Goal: Task Accomplishment & Management: Use online tool/utility

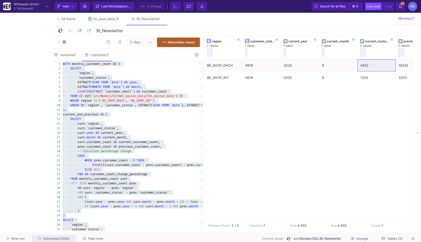
click at [51, 238] on span "Scheduled DAGs" at bounding box center [56, 239] width 27 height 4
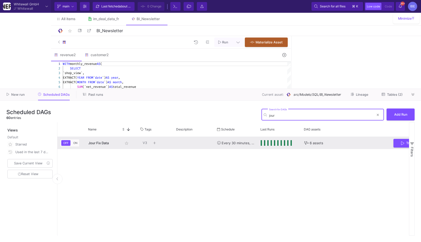
type input "jour"
click at [178, 149] on div "OFF ON Jour Fix Data star_border V3 close Every 30 minutes, every hour, every d…" at bounding box center [233, 186] width 352 height 99
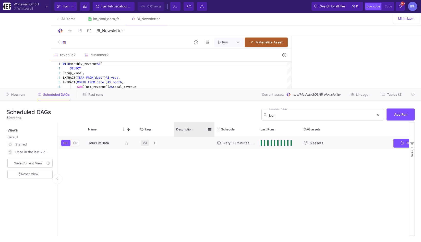
click at [180, 136] on div "Description" at bounding box center [194, 129] width 36 height 14
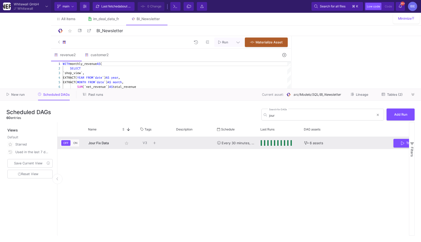
click at [177, 141] on div "Press SPACE to select this row." at bounding box center [194, 143] width 41 height 12
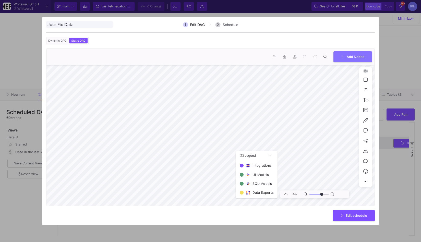
type input "0"
click at [35, 189] on div at bounding box center [210, 121] width 421 height 242
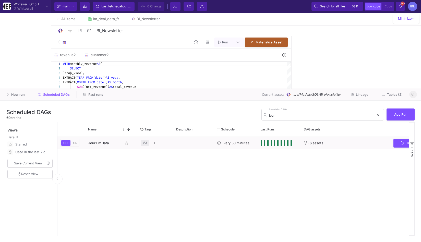
click at [414, 93] on icon at bounding box center [413, 94] width 3 height 3
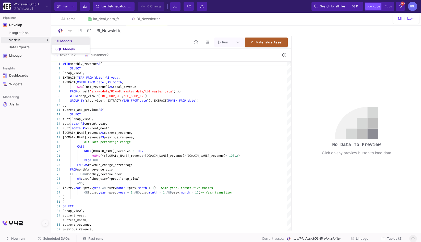
click at [60, 41] on div "UI-Models" at bounding box center [63, 41] width 17 height 4
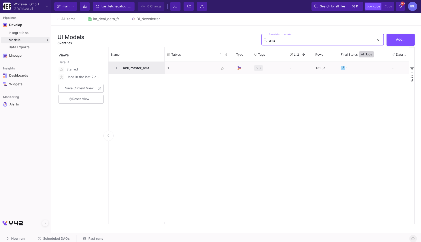
type input "amz"
click at [142, 69] on span "mdl_master_amz" at bounding box center [141, 68] width 42 height 12
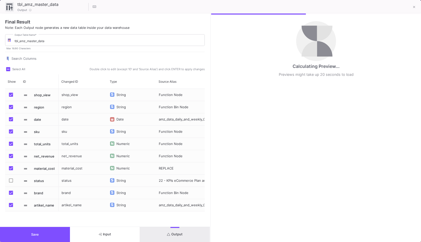
click at [186, 239] on button "Output" at bounding box center [175, 234] width 70 height 15
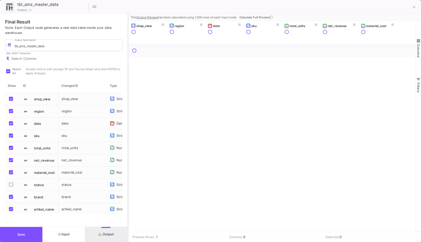
drag, startPoint x: 211, startPoint y: 157, endPoint x: 128, endPoint y: 166, distance: 83.3
click at [128, 166] on div at bounding box center [127, 128] width 1 height 229
click at [254, 17] on span "Calculate Full Preview" at bounding box center [256, 18] width 34 height 4
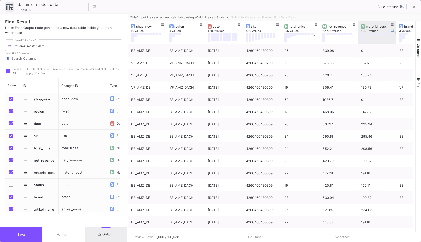
type input "-32"
click at [414, 8] on icon at bounding box center [414, 7] width 2 height 4
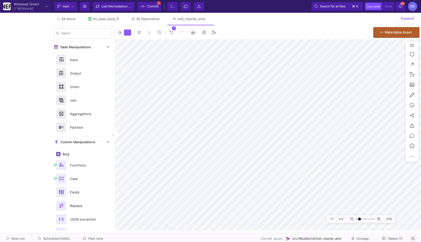
type input "-1"
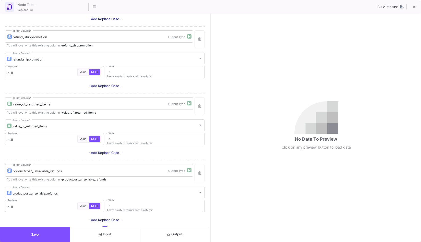
scroll to position [956, 0]
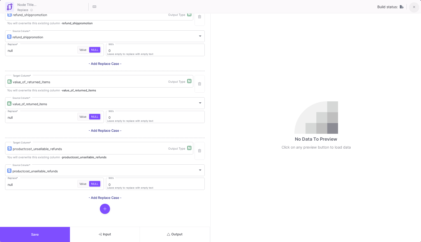
click at [415, 4] on span at bounding box center [414, 6] width 2 height 5
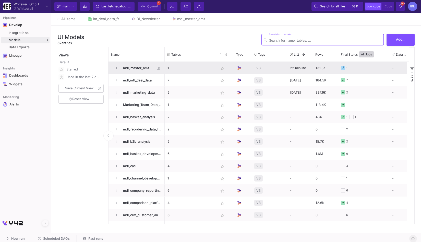
click at [139, 73] on span "mdl_master_amz" at bounding box center [137, 68] width 35 height 12
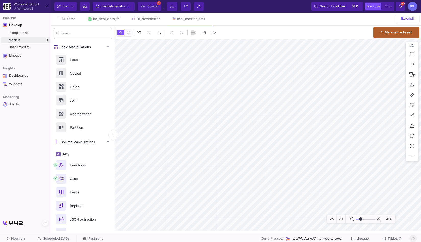
type input "-16"
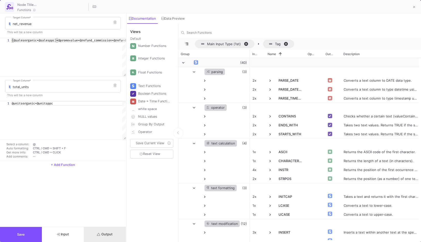
click at [120, 240] on button "Output" at bounding box center [105, 234] width 42 height 15
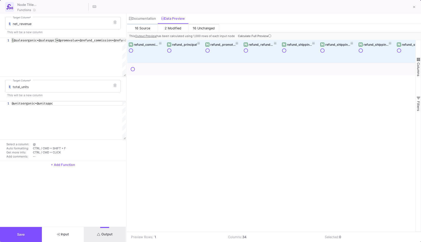
scroll to position [0, 341]
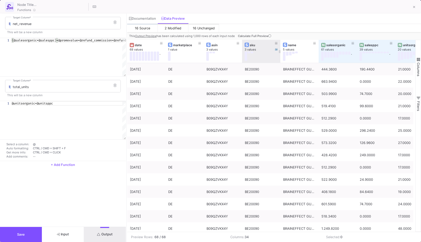
click at [251, 36] on span "Calculate Full Preview" at bounding box center [255, 36] width 34 height 4
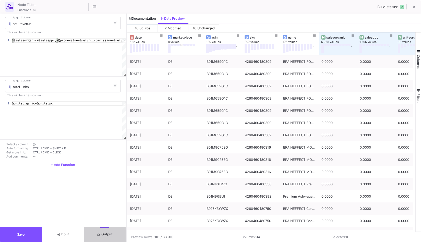
click at [151, 21] on div "Documentation" at bounding box center [142, 19] width 31 height 10
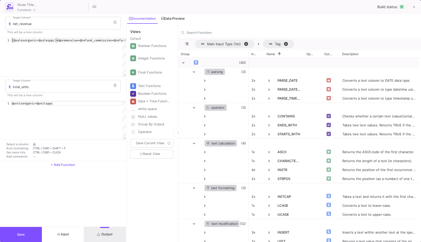
click at [171, 17] on div "Data Preview" at bounding box center [173, 19] width 24 height 4
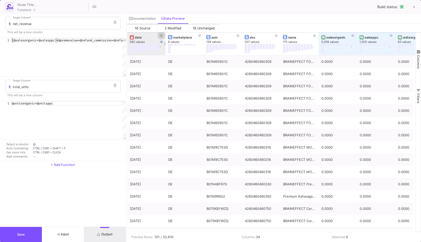
click at [162, 35] on icon at bounding box center [161, 35] width 3 height 3
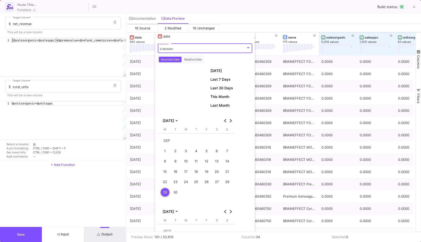
click at [168, 150] on div "1" at bounding box center [164, 150] width 9 height 9
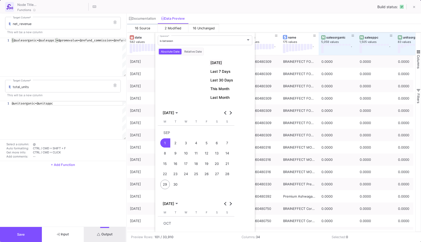
click at [219, 63] on span "Today" at bounding box center [216, 63] width 11 height 4
click at [196, 40] on div "is between" at bounding box center [203, 40] width 86 height 3
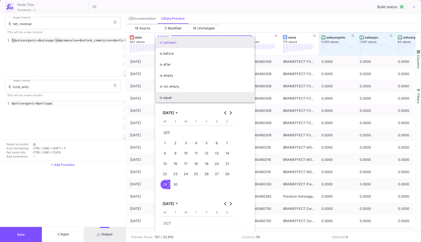
click at [202, 97] on span "is equal" at bounding box center [205, 97] width 91 height 11
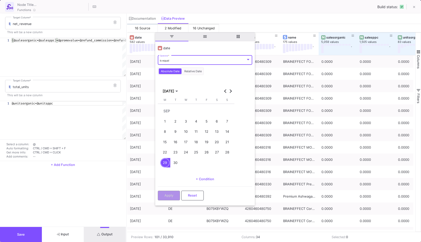
click at [162, 118] on div "1" at bounding box center [164, 121] width 9 height 9
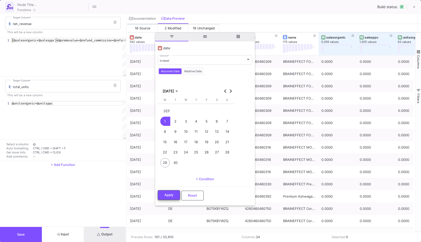
click at [170, 196] on span "Apply" at bounding box center [169, 195] width 9 height 4
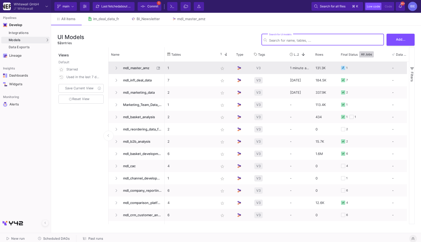
click at [141, 69] on span "mdl_master_amz" at bounding box center [137, 68] width 35 height 12
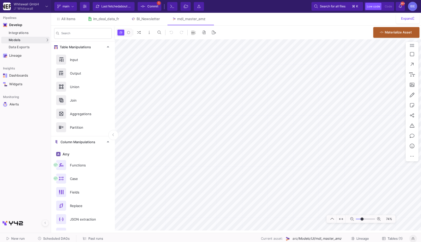
type input "-11"
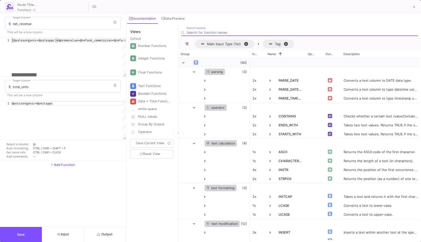
drag, startPoint x: 32, startPoint y: 74, endPoint x: 13, endPoint y: 58, distance: 25.0
click at [13, 58] on div "(@salesorganic+@salesppc)+@promovalue+@refund_comm ission+@refund_principal+@re…" at bounding box center [69, 57] width 114 height 38
click at [93, 235] on button "Output" at bounding box center [105, 234] width 42 height 15
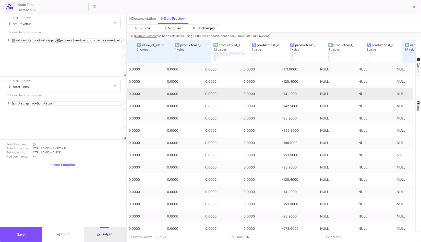
scroll to position [0, 653]
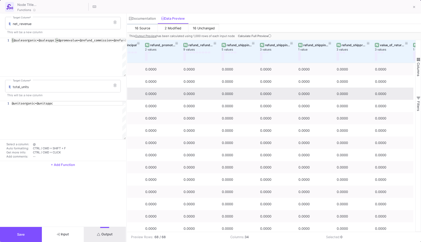
click at [251, 36] on span "Calculate Full Preview" at bounding box center [255, 36] width 34 height 4
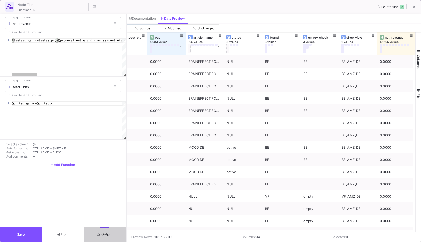
click at [101, 42] on span "(@salesorganic+@salesppc)+@promovalue+@refund_comm" at bounding box center [56, 40] width 89 height 4
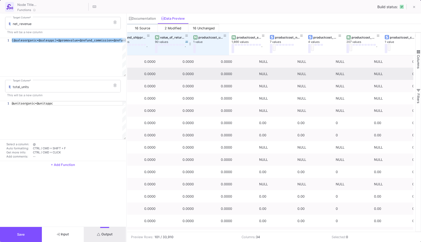
scroll to position [0, 703]
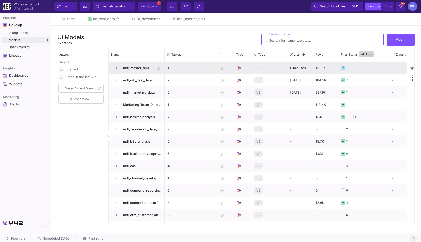
click at [133, 74] on span "mdl_master_amz" at bounding box center [137, 68] width 35 height 12
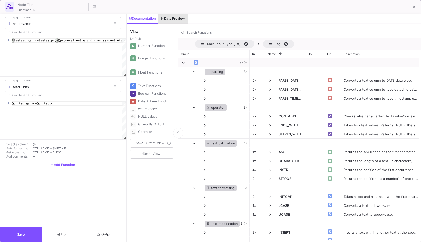
click at [173, 15] on div "Data Preview" at bounding box center [173, 19] width 31 height 10
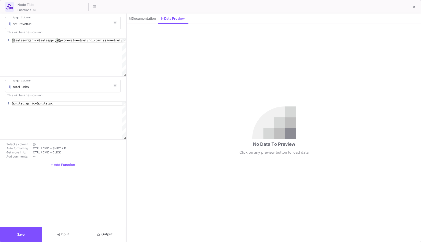
click at [103, 238] on button "Output" at bounding box center [105, 234] width 42 height 15
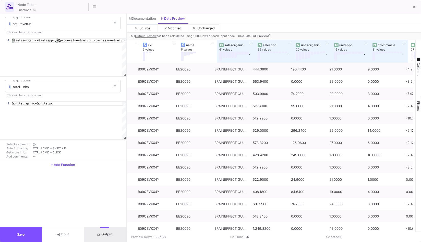
scroll to position [0, 41]
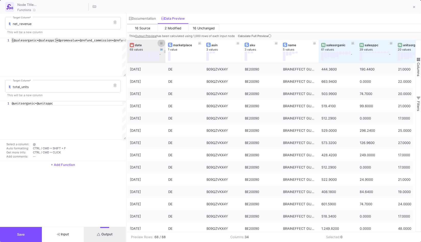
click at [162, 44] on icon at bounding box center [161, 43] width 3 height 2
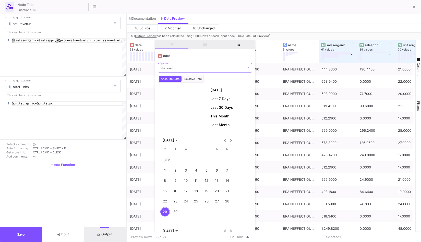
click at [177, 67] on div "is between" at bounding box center [203, 68] width 86 height 3
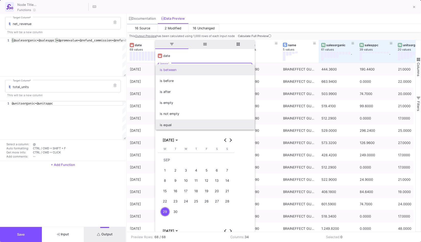
click at [170, 124] on span "is equal" at bounding box center [205, 125] width 91 height 11
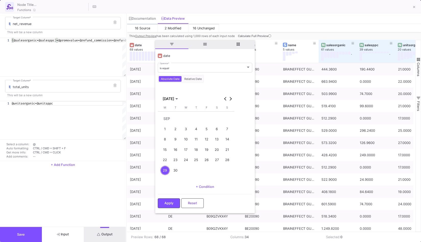
click at [168, 126] on div "1" at bounding box center [164, 128] width 9 height 9
click at [165, 196] on div "Apply Reset" at bounding box center [205, 202] width 95 height 16
click at [165, 198] on button "Apply" at bounding box center [169, 203] width 22 height 10
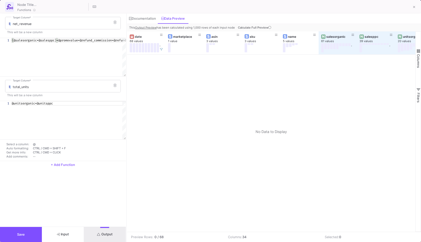
click at [260, 28] on span "Calculate Full Preview" at bounding box center [255, 28] width 34 height 4
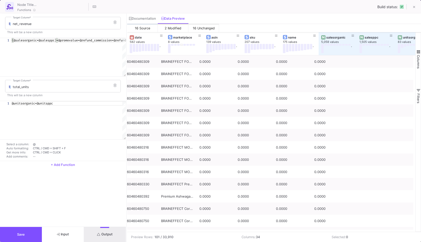
scroll to position [0, 0]
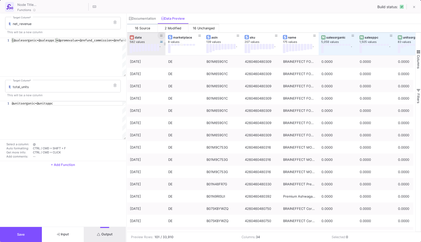
click at [160, 35] on icon at bounding box center [161, 35] width 3 height 3
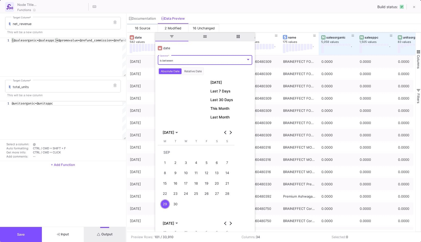
click at [191, 61] on div "is between" at bounding box center [203, 60] width 86 height 3
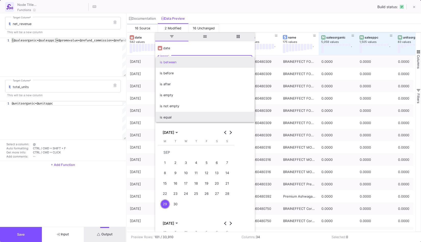
click at [186, 115] on span "is equal" at bounding box center [205, 117] width 91 height 11
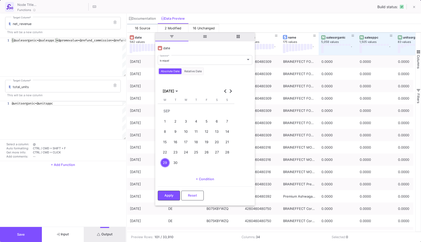
click at [167, 119] on div "1" at bounding box center [164, 121] width 9 height 9
click at [169, 197] on button "Apply" at bounding box center [169, 195] width 22 height 10
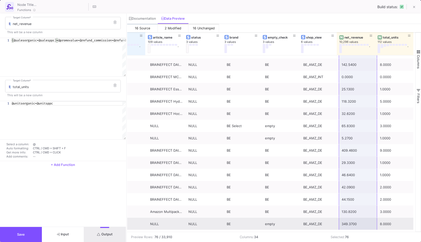
drag, startPoint x: 352, startPoint y: 61, endPoint x: 345, endPoint y: 224, distance: 163.1
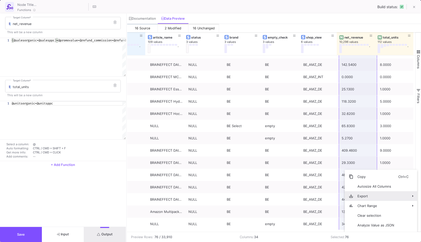
click at [357, 199] on span "Export" at bounding box center [376, 196] width 45 height 10
click at [333, 206] on span "Excel Export" at bounding box center [327, 208] width 28 height 10
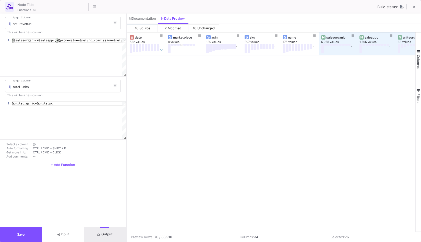
scroll to position [336, 0]
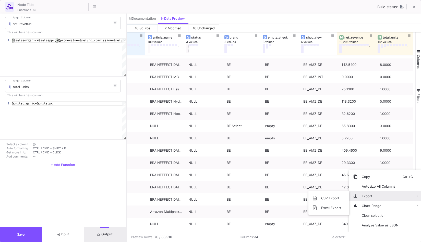
click at [385, 194] on span "Export" at bounding box center [380, 196] width 45 height 10
click at [337, 200] on span "CSV Export" at bounding box center [331, 198] width 28 height 10
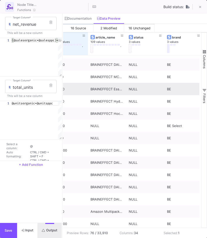
scroll to position [0, 1010]
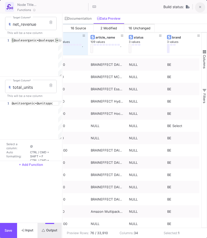
click at [200, 8] on icon at bounding box center [201, 7] width 2 height 4
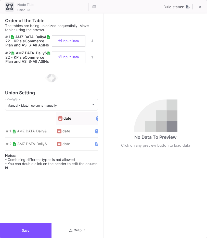
click at [88, 228] on button "Output" at bounding box center [78, 230] width 52 height 15
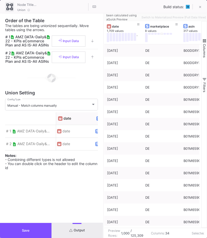
click at [187, 17] on div "Switch to Materialized Preview (Full Data View)" at bounding box center [174, 18] width 68 height 8
click at [187, 17] on span "Switch to Materialized Preview (Full Data View)" at bounding box center [174, 18] width 65 height 4
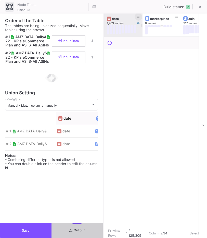
click at [136, 19] on button at bounding box center [139, 17] width 8 height 8
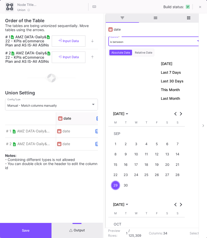
click at [130, 43] on div "is between" at bounding box center [153, 41] width 86 height 3
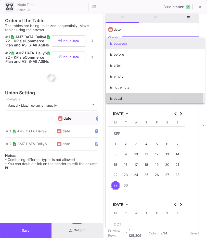
click at [123, 98] on span "is equal" at bounding box center [155, 98] width 91 height 11
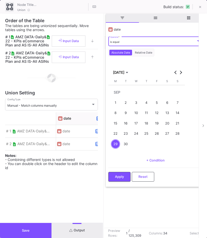
click at [118, 98] on button "1" at bounding box center [116, 103] width 10 height 10
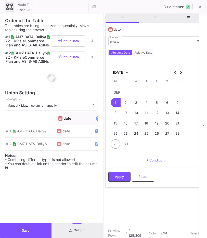
click at [123, 177] on span "Apply" at bounding box center [119, 177] width 9 height 4
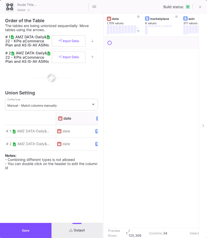
drag, startPoint x: 102, startPoint y: 112, endPoint x: 73, endPoint y: 112, distance: 29.1
click at [74, 112] on as-split "Order of the Table The tables are being unionized sequentially. Move tables usi…" at bounding box center [103, 126] width 207 height 225
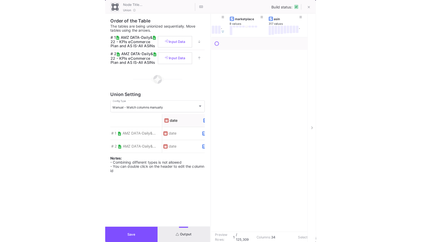
scroll to position [0, 23]
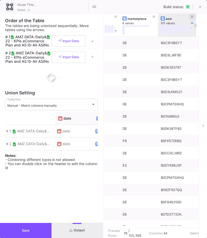
click at [191, 15] on button at bounding box center [193, 17] width 8 height 8
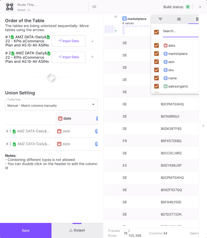
click at [173, 32] on input "Filter Columns Input" at bounding box center [183, 32] width 41 height 10
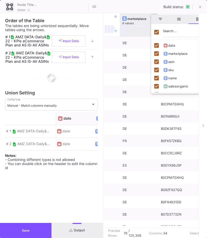
click at [155, 14] on button at bounding box center [154, 17] width 8 height 8
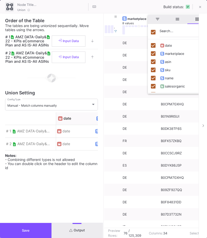
click at [151, 5] on div "Union Build status:" at bounding box center [103, 7] width 207 height 14
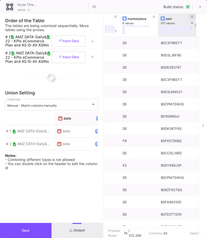
click at [193, 18] on icon at bounding box center [192, 17] width 3 height 3
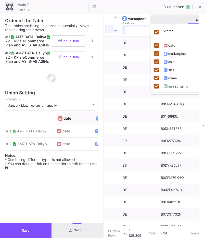
click at [168, 9] on div "Build status:" at bounding box center [185, 6] width 42 height 11
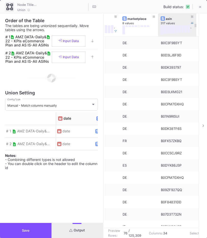
click at [176, 19] on div "asin" at bounding box center [178, 19] width 25 height 4
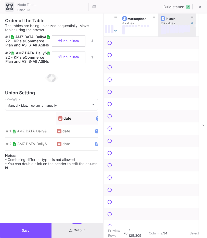
click at [177, 18] on div "asin" at bounding box center [178, 19] width 25 height 4
click at [194, 18] on button at bounding box center [193, 17] width 8 height 8
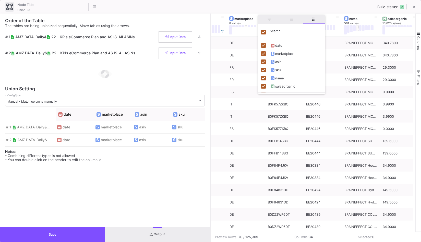
click at [275, 5] on div "Union Build status:" at bounding box center [210, 7] width 421 height 14
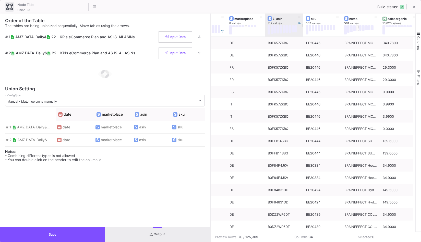
type input "-32"
click at [299, 34] on div "asin 317 values ." at bounding box center [284, 25] width 33 height 23
click at [300, 18] on icon at bounding box center [299, 17] width 3 height 3
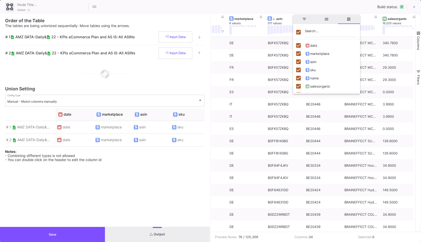
click at [301, 34] on div "Column Menu" at bounding box center [326, 32] width 67 height 14
click at [300, 66] on div "sku" at bounding box center [326, 70] width 61 height 8
click at [299, 31] on input "Toggle Select All Columns" at bounding box center [298, 32] width 5 height 5
checkbox input "false"
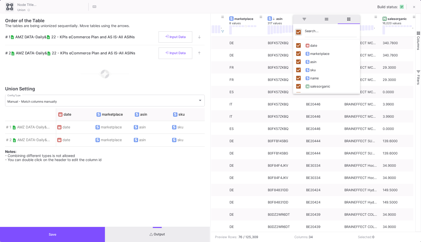
checkbox input "false"
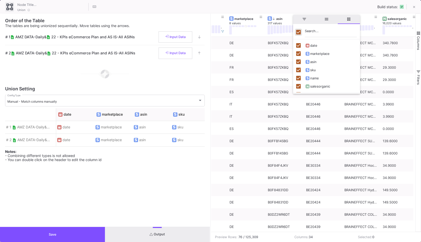
checkbox input "false"
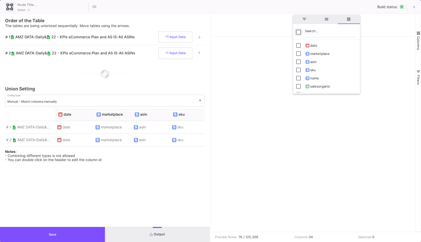
scroll to position [0, 0]
click at [297, 61] on input "Press SPACE to toggle visibility (hidden)" at bounding box center [298, 62] width 5 height 5
checkbox input "true"
checkbox input "false"
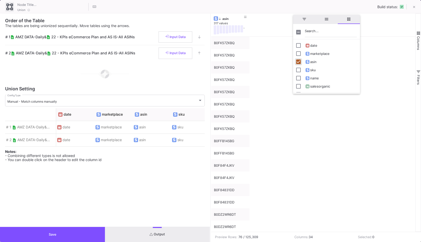
click at [299, 62] on input "Press SPACE to toggle visibility (visible)" at bounding box center [298, 62] width 5 height 5
checkbox input "false"
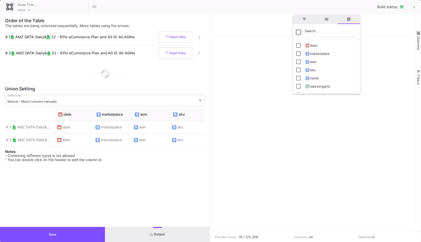
click at [299, 33] on input "Toggle Select All Columns" at bounding box center [298, 32] width 5 height 5
checkbox input "true"
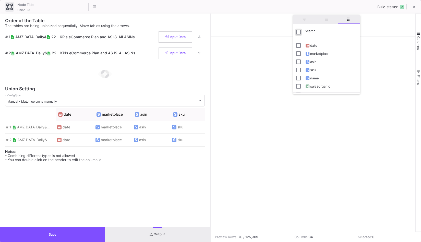
checkbox input "true"
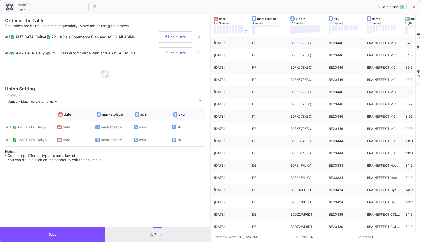
click at [305, 3] on div "Union Build status:" at bounding box center [210, 7] width 421 height 14
click at [306, 35] on div "asin 317 values ." at bounding box center [306, 25] width 33 height 23
click at [316, 20] on div "asin" at bounding box center [308, 19] width 25 height 4
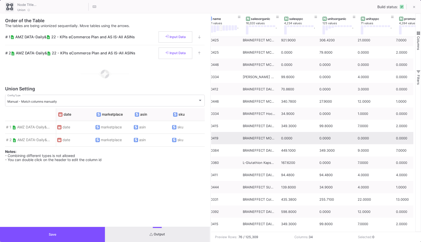
scroll to position [0, 195]
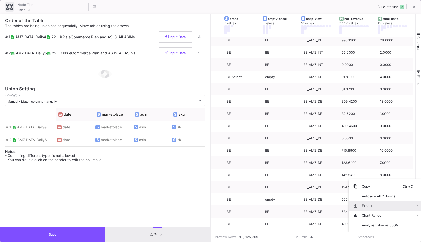
click at [387, 207] on span "Export" at bounding box center [380, 206] width 45 height 10
click at [339, 209] on span "CSV Export" at bounding box center [331, 208] width 28 height 10
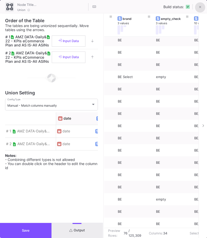
click at [201, 4] on button at bounding box center [200, 7] width 10 height 10
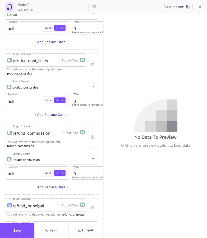
scroll to position [266, 0]
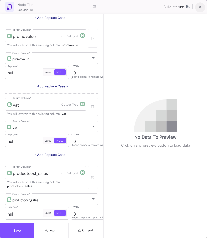
click at [198, 5] on button at bounding box center [200, 7] width 10 height 10
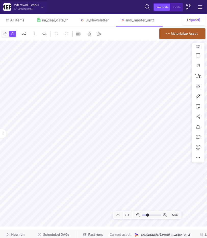
type input "-18"
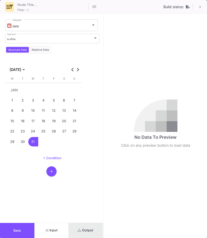
click at [81, 229] on icon "submit" at bounding box center [79, 230] width 3 height 3
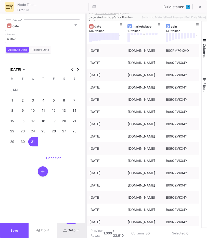
drag, startPoint x: 104, startPoint y: 30, endPoint x: 81, endPoint y: 32, distance: 22.8
click at [86, 31] on div at bounding box center [86, 126] width 1 height 225
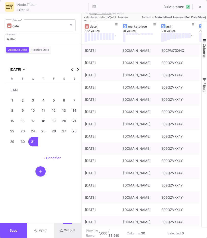
click at [154, 19] on span "Switch to Materialized Preview (Full Data View)" at bounding box center [174, 18] width 65 height 4
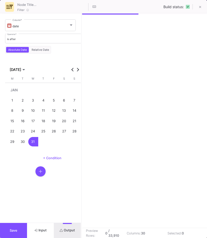
click at [118, 16] on div at bounding box center [144, 121] width 125 height 215
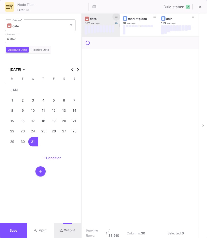
click at [118, 16] on button at bounding box center [117, 17] width 8 height 8
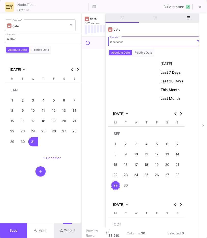
click at [139, 43] on div "is between" at bounding box center [153, 41] width 86 height 3
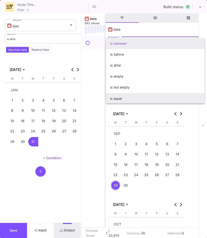
click at [126, 96] on span "is equal" at bounding box center [155, 98] width 91 height 11
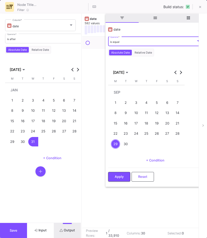
click at [118, 100] on div "1" at bounding box center [115, 102] width 9 height 9
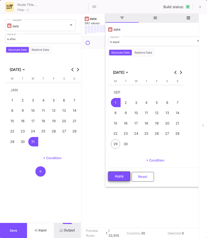
click at [118, 177] on span "Apply" at bounding box center [119, 176] width 9 height 4
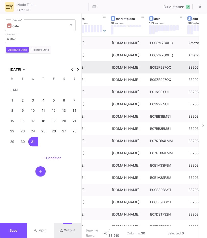
scroll to position [0, 12]
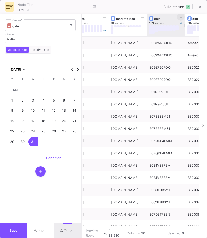
click at [181, 18] on icon at bounding box center [181, 17] width 3 height 3
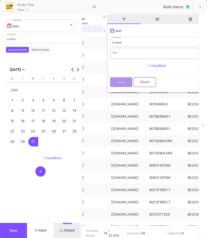
click at [166, 58] on div "Text" at bounding box center [153, 53] width 83 height 12
paste input "B09ZF927QQ"
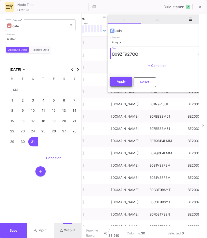
type input "B09ZF927QQ"
click at [129, 83] on button "Apply" at bounding box center [121, 82] width 22 height 10
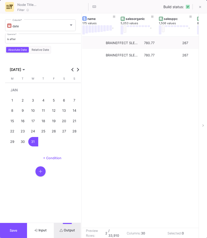
scroll to position [0, 161]
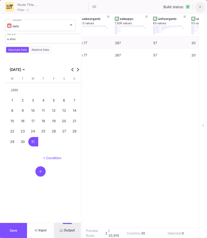
click at [201, 7] on icon at bounding box center [201, 7] width 2 height 4
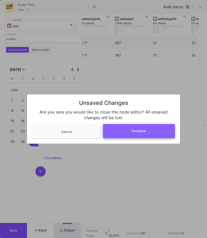
click at [112, 133] on button "Continue" at bounding box center [139, 131] width 72 height 14
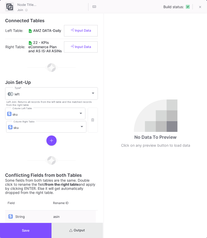
click at [75, 230] on span "Output" at bounding box center [77, 231] width 16 height 4
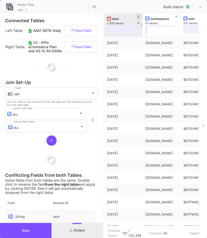
click at [141, 17] on button at bounding box center [139, 17] width 8 height 8
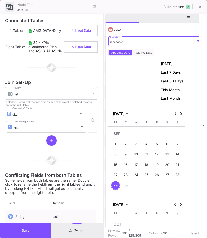
click at [135, 40] on div "is between" at bounding box center [153, 41] width 86 height 3
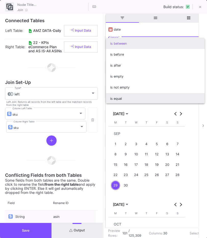
click at [123, 96] on span "is equal" at bounding box center [155, 98] width 91 height 11
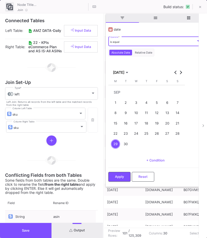
click at [116, 100] on div "1" at bounding box center [115, 102] width 9 height 9
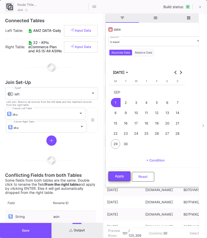
click at [117, 172] on button "Apply" at bounding box center [120, 177] width 22 height 10
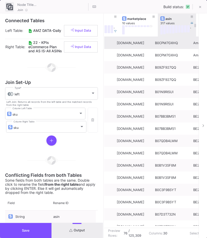
scroll to position [0, 34]
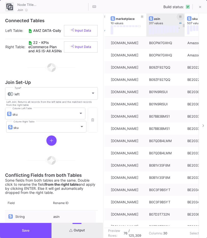
click at [181, 17] on icon at bounding box center [181, 17] width 3 height 3
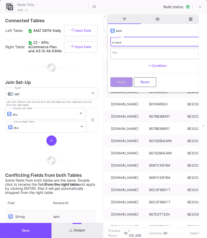
click at [157, 56] on input "Text" at bounding box center [153, 54] width 83 height 5
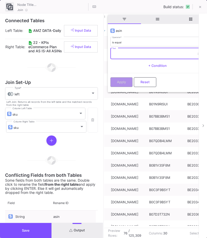
paste input "B09ZF927QQ"
type input "B09ZF927QQ"
click at [124, 84] on button "Apply" at bounding box center [122, 82] width 22 height 10
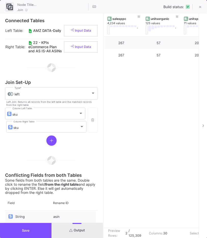
scroll to position [0, 0]
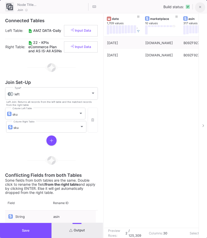
click at [200, 8] on icon at bounding box center [201, 7] width 2 height 4
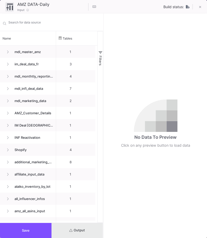
click at [92, 235] on button "Output" at bounding box center [78, 230] width 52 height 15
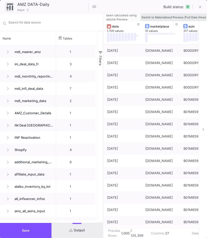
click at [160, 17] on span "Switch to Materialized Preview (Full Data View)" at bounding box center [174, 18] width 65 height 4
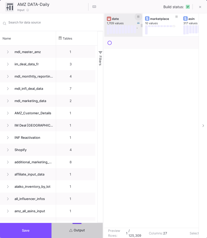
click at [138, 18] on icon at bounding box center [138, 17] width 3 height 3
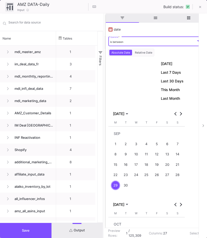
click at [134, 42] on div "is between" at bounding box center [153, 41] width 86 height 3
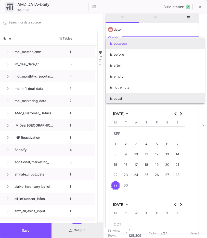
click at [123, 99] on span "is equal" at bounding box center [155, 98] width 91 height 11
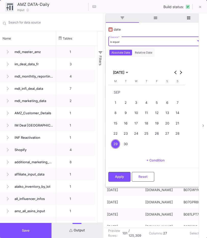
click at [117, 103] on div "1" at bounding box center [115, 102] width 9 height 9
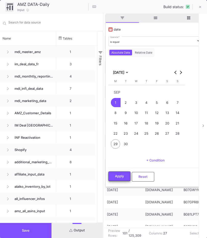
click at [121, 179] on button "Apply" at bounding box center [120, 177] width 22 height 10
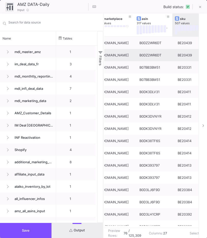
scroll to position [0, 47]
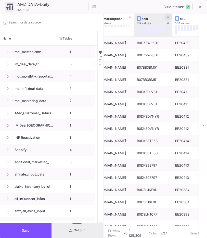
click at [171, 15] on button at bounding box center [169, 17] width 8 height 8
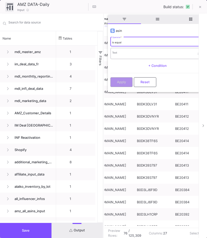
click at [151, 53] on input "Text" at bounding box center [153, 54] width 83 height 5
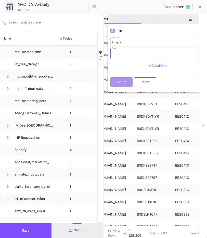
paste input "B09ZF927QQ"
type input "B09ZF927QQ"
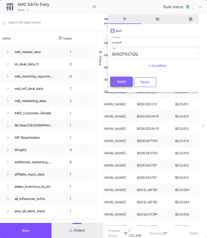
click at [122, 85] on button "Apply" at bounding box center [122, 82] width 22 height 10
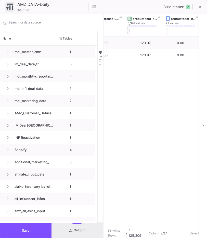
scroll to position [0, 765]
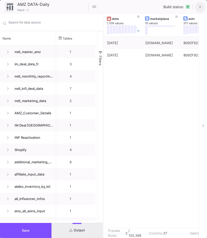
click at [201, 8] on icon at bounding box center [201, 7] width 2 height 4
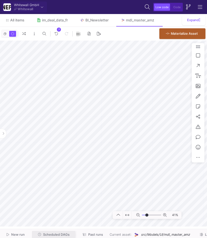
click at [50, 234] on span "Scheduled DAGs" at bounding box center [56, 235] width 27 height 4
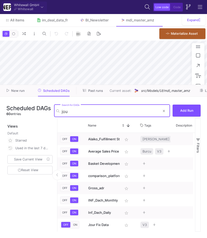
type input "jour"
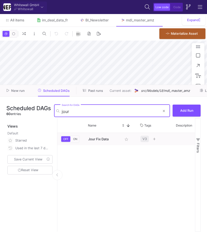
type input "-42"
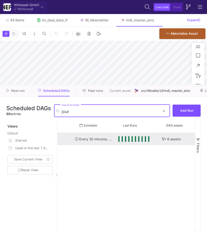
scroll to position [0, 154]
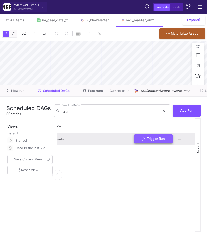
click at [149, 141] on span "Trigger Run" at bounding box center [156, 139] width 18 height 4
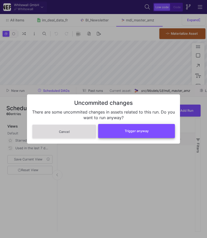
click at [143, 132] on span "Trigger anyway" at bounding box center [137, 131] width 24 height 4
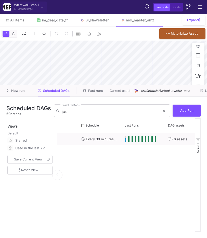
scroll to position [0, 139]
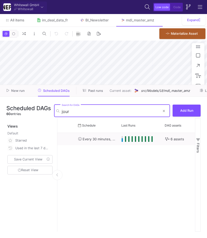
click at [83, 113] on input "jour" at bounding box center [111, 111] width 99 height 5
type input "jour"
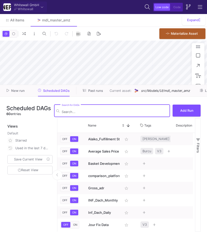
type input "-42"
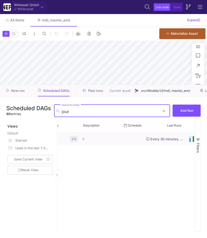
scroll to position [0, 154]
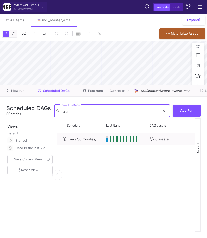
type input "jour"
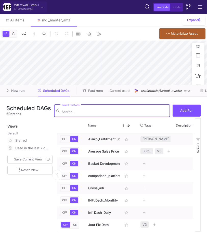
click at [131, 117] on div "Search for DAGs" at bounding box center [115, 111] width 106 height 14
type input "-42"
click at [131, 113] on input "Search for DAGs" at bounding box center [115, 111] width 106 height 5
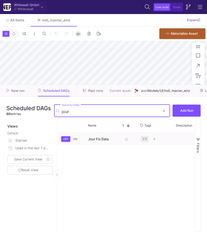
type input "jour"
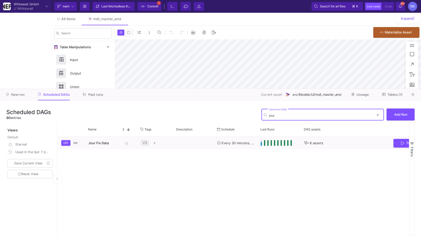
type input "-34"
click at [207, 95] on button at bounding box center [414, 95] width 8 height 8
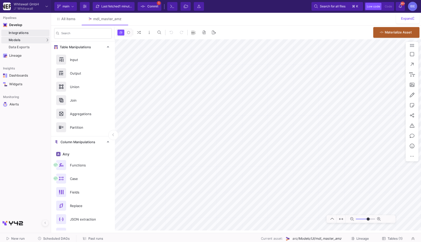
type input "-34"
click at [36, 31] on div "Integrations" at bounding box center [29, 33] width 40 height 4
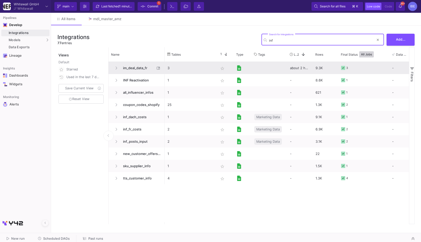
type input "inf"
click at [144, 66] on span "im_deal_data_fr" at bounding box center [137, 68] width 35 height 12
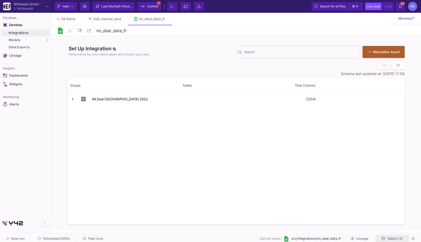
click at [207, 237] on span "Tables (3)" at bounding box center [395, 239] width 16 height 4
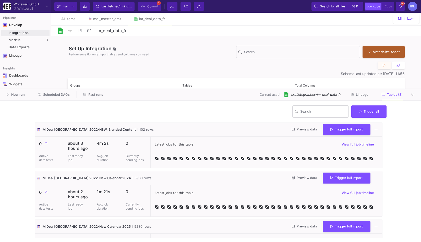
scroll to position [28, 0]
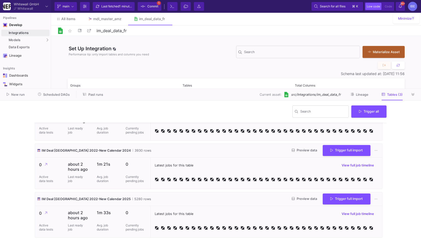
click at [207, 202] on button "Preview data" at bounding box center [304, 199] width 33 height 8
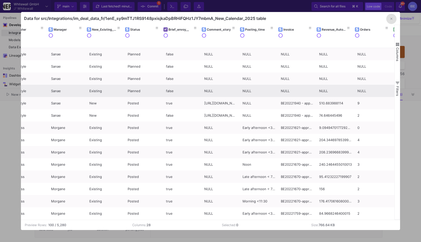
scroll to position [0, 284]
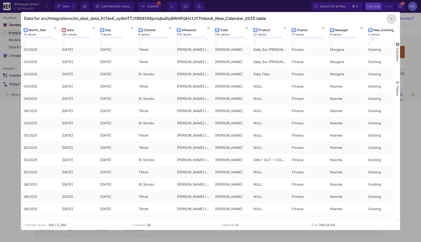
click at [14, 135] on div at bounding box center [210, 121] width 421 height 242
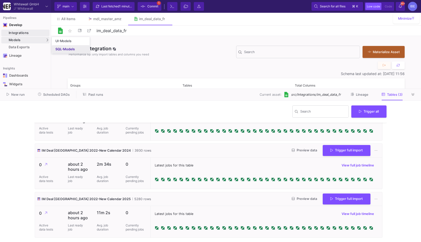
click at [57, 48] on div "SQL-Models" at bounding box center [64, 49] width 19 height 4
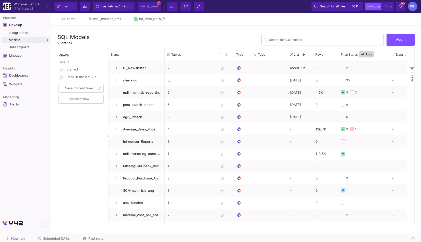
click at [207, 43] on div "Search for SQL models" at bounding box center [325, 39] width 113 height 13
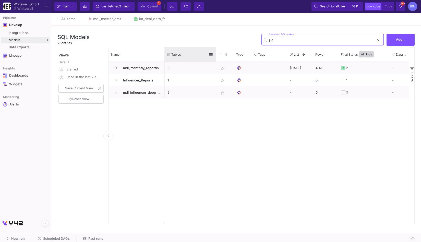
type input "inf"
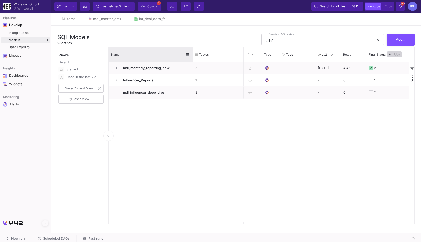
drag, startPoint x: 165, startPoint y: 52, endPoint x: 192, endPoint y: 52, distance: 27.9
click at [192, 52] on div at bounding box center [193, 54] width 2 height 14
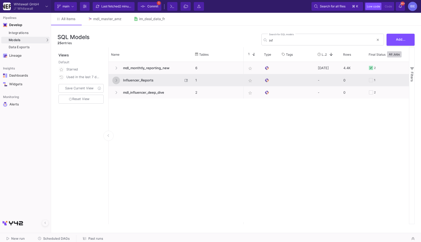
click at [114, 83] on button at bounding box center [116, 81] width 8 height 8
click at [115, 82] on fa-icon at bounding box center [116, 80] width 3 height 4
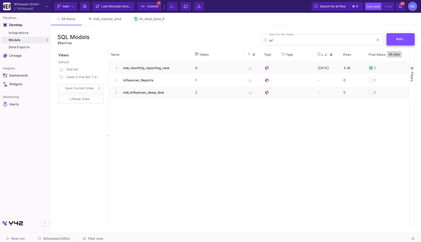
click at [207, 42] on button "Add..." at bounding box center [401, 39] width 28 height 12
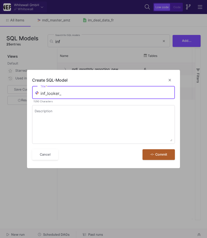
click at [76, 93] on input "inf_looker_" at bounding box center [107, 93] width 132 height 5
type input "inf_looker_tables"
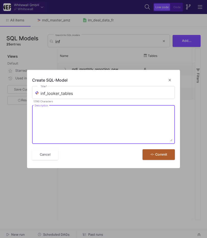
click at [84, 112] on textarea "Description" at bounding box center [104, 126] width 138 height 32
click at [154, 160] on button "Commit" at bounding box center [159, 154] width 32 height 11
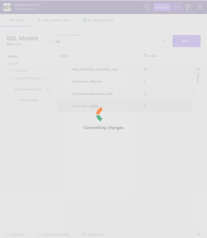
click at [85, 105] on div "Committing changes" at bounding box center [103, 119] width 207 height 238
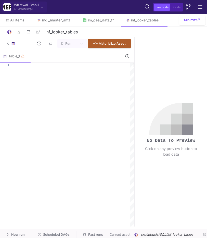
click at [125, 57] on button at bounding box center [128, 56] width 12 height 8
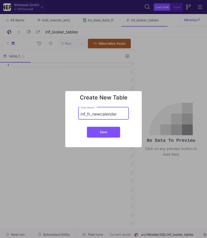
drag, startPoint x: 121, startPoint y: 114, endPoint x: 92, endPoint y: 114, distance: 28.4
click at [93, 114] on input "inf_fr_newcalender" at bounding box center [104, 114] width 46 height 5
type input "inf_fr_2025"
click at [108, 126] on div "Save" at bounding box center [103, 132] width 71 height 15
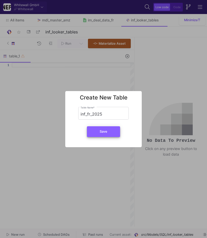
click at [109, 130] on button "Save" at bounding box center [103, 131] width 33 height 11
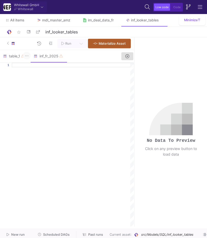
click at [29, 55] on button at bounding box center [27, 56] width 8 height 8
drag, startPoint x: 33, startPoint y: 69, endPoint x: 34, endPoint y: 75, distance: 5.3
click at [34, 75] on div "Rename Delete" at bounding box center [37, 72] width 29 height 25
click at [34, 75] on div at bounding box center [73, 145] width 122 height 164
click at [26, 58] on button at bounding box center [27, 56] width 8 height 8
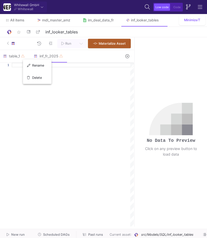
drag, startPoint x: 30, startPoint y: 70, endPoint x: 31, endPoint y: 76, distance: 6.5
click at [31, 76] on div "Rename Delete" at bounding box center [37, 72] width 29 height 25
click at [31, 76] on div at bounding box center [73, 145] width 122 height 164
click at [27, 57] on icon at bounding box center [27, 56] width 4 height 4
click at [31, 77] on div "Delete" at bounding box center [37, 78] width 20 height 12
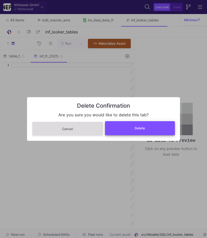
click at [130, 131] on button "Delete" at bounding box center [140, 128] width 70 height 14
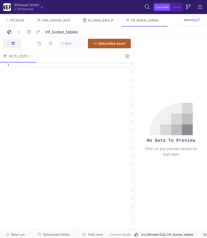
click at [7, 46] on fa-icon at bounding box center [8, 44] width 2 height 8
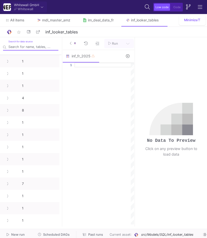
click at [30, 46] on input "Search for data source" at bounding box center [33, 46] width 50 height 5
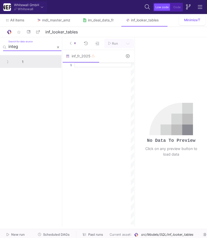
click at [9, 61] on div "1" at bounding box center [34, 62] width 53 height 12
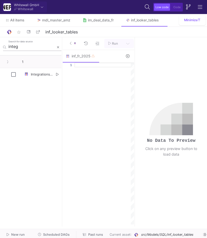
click at [36, 47] on input "integ" at bounding box center [31, 46] width 46 height 5
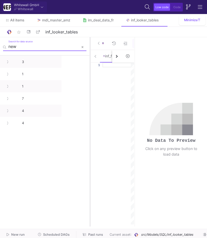
drag, startPoint x: 61, startPoint y: 62, endPoint x: 90, endPoint y: 65, distance: 29.0
click at [90, 64] on div at bounding box center [90, 132] width 1 height 190
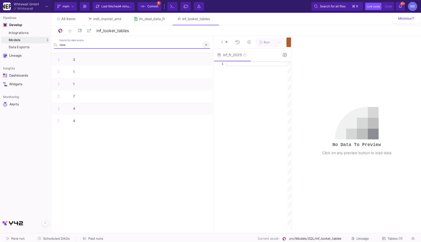
type input "new"
click at [207, 45] on button at bounding box center [206, 45] width 8 height 8
click at [207, 40] on icon at bounding box center [222, 41] width 2 height 3
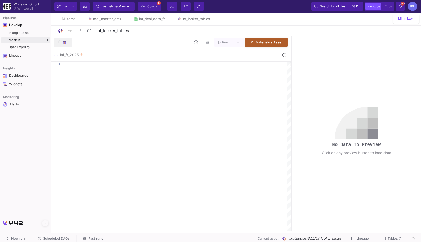
click at [58, 44] on button at bounding box center [63, 42] width 18 height 9
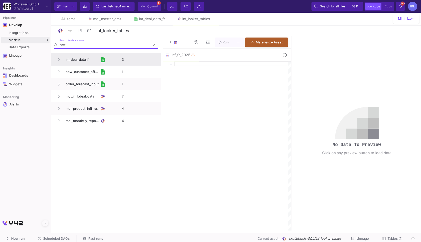
type input "new"
click at [55, 58] on button at bounding box center [59, 60] width 8 height 8
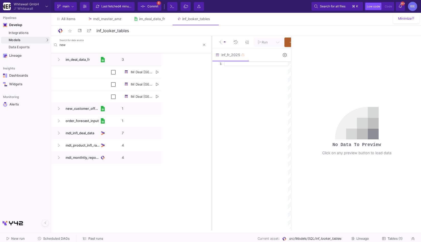
drag, startPoint x: 161, startPoint y: 80, endPoint x: 219, endPoint y: 79, distance: 58.0
click at [207, 79] on div at bounding box center [211, 133] width 1 height 195
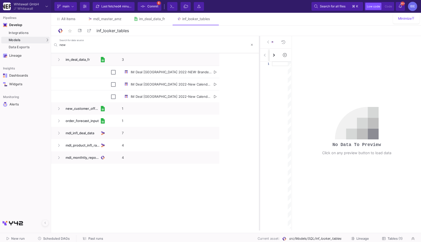
drag, startPoint x: 220, startPoint y: 80, endPoint x: 260, endPoint y: 76, distance: 40.1
click at [207, 76] on div at bounding box center [259, 133] width 1 height 195
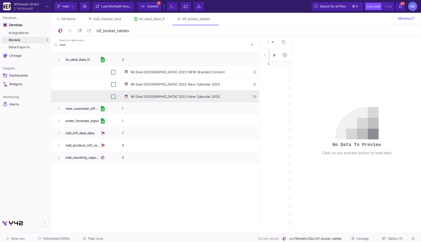
click at [205, 98] on div "IM Deal France_INF_Planning&Reporting 2022-New Calendar 2025" at bounding box center [187, 97] width 130 height 12
checkbox input "true"
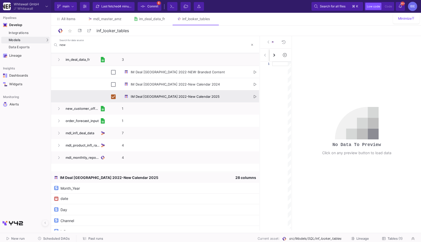
click at [207, 98] on icon "Press SPACE to deselect this row." at bounding box center [255, 96] width 3 height 3
type textarea "`NC_Revenue`, `AOV`, `Marketing_Ratio`, `ROA`, `CM1`, `CPO`, `CAC`, `Contract_N…"
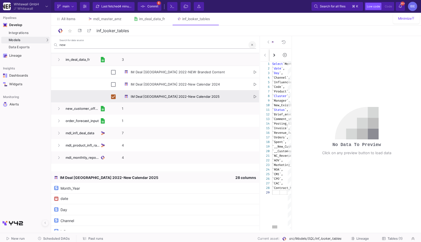
click at [207, 44] on button at bounding box center [253, 45] width 8 height 8
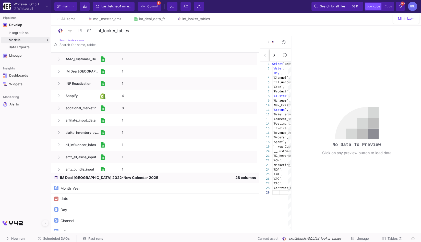
click at [207, 39] on fa-icon at bounding box center [269, 42] width 2 height 8
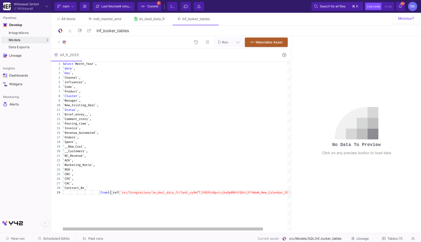
scroll to position [0, 40]
click at [78, 63] on div "1 2 3 4 5 6 7 8 9 10 11 12 13 14 15 16 17 18 19 20 21 22 23 24 25 26 27 28 29 S…" at bounding box center [171, 146] width 240 height 169
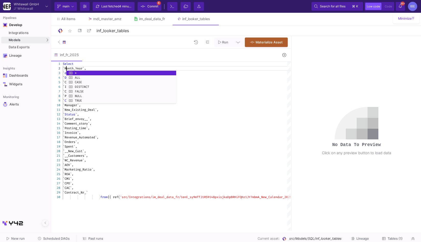
scroll to position [4, 4]
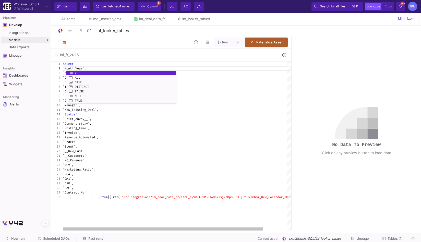
click at [150, 124] on div "`Comment_story`," at bounding box center [190, 123] width 255 height 5
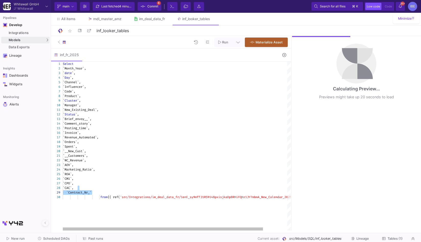
click at [103, 196] on span "from" at bounding box center [103, 197] width 7 height 4
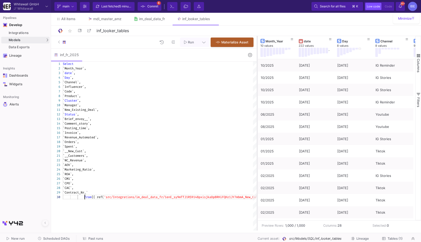
drag, startPoint x: 291, startPoint y: 99, endPoint x: 258, endPoint y: 103, distance: 33.3
click at [207, 107] on div at bounding box center [257, 133] width 1 height 195
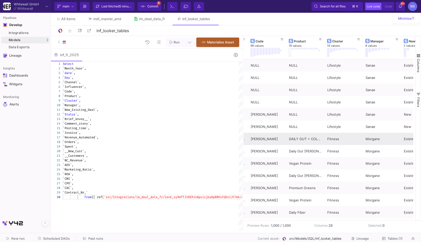
scroll to position [0, 227]
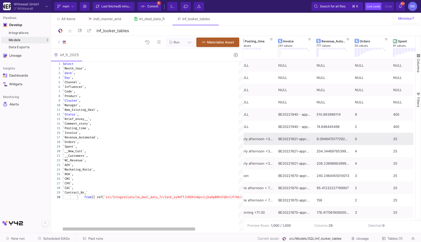
click at [115, 139] on div "`Revenue_Automated`," at bounding box center [182, 137] width 239 height 5
click at [132, 140] on div "`Orders`," at bounding box center [182, 142] width 239 height 5
click at [123, 146] on div "`Spent`," at bounding box center [182, 146] width 239 height 5
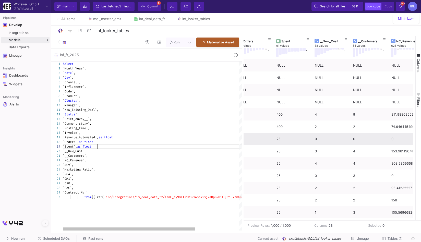
click at [120, 149] on div "`__New_Cust`," at bounding box center [182, 151] width 239 height 5
click at [116, 151] on div "`__New_Cust`," at bounding box center [182, 151] width 239 height 5
click at [113, 153] on div "`__New_Cust`, as float" at bounding box center [182, 151] width 239 height 5
click at [112, 157] on div "`__Customers`," at bounding box center [182, 156] width 239 height 5
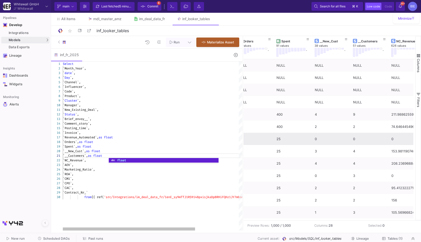
click at [103, 161] on div "`NC_Revenue`," at bounding box center [182, 160] width 239 height 5
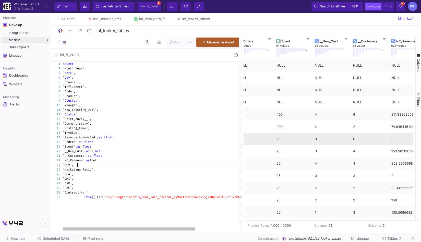
click at [91, 166] on div "`AOV`," at bounding box center [182, 165] width 239 height 5
click at [97, 162] on span "flot" at bounding box center [93, 160] width 7 height 4
click at [103, 167] on div "`AOV`, as" at bounding box center [182, 165] width 239 height 5
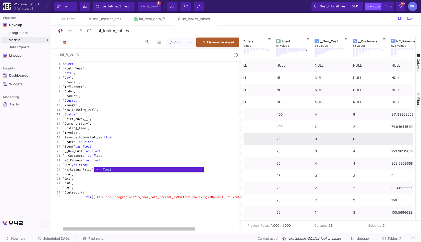
click at [105, 161] on div "1 3 4 5 6 7 8 9 10 11 12 13 14 15 16 17 18 19 20 21 22 23 24 25 26 27 28 29 2 3…" at bounding box center [146, 146] width 191 height 169
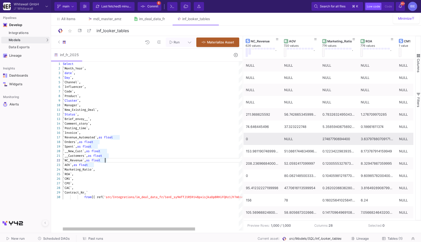
click at [126, 170] on div "`Marketing_Ratio`," at bounding box center [182, 169] width 239 height 5
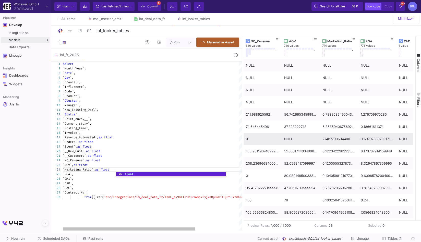
click at [102, 176] on div "`ROA`," at bounding box center [182, 174] width 239 height 5
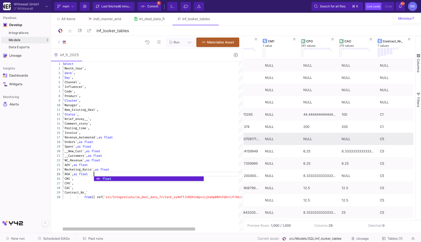
click at [81, 182] on div "`CPO`," at bounding box center [182, 183] width 239 height 5
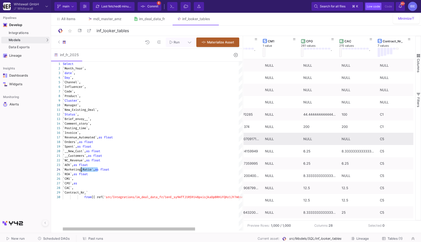
drag, startPoint x: 98, startPoint y: 172, endPoint x: 81, endPoint y: 172, distance: 17.1
click at [81, 172] on div "`ROA`, as float" at bounding box center [182, 174] width 239 height 5
drag, startPoint x: 79, startPoint y: 174, endPoint x: 95, endPoint y: 174, distance: 15.3
click at [77, 183] on span "as" at bounding box center [76, 183] width 4 height 4
paste textarea "float"
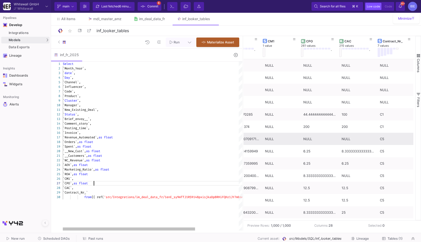
click at [80, 188] on div "`CAC`," at bounding box center [182, 188] width 239 height 5
paste textarea "as float"
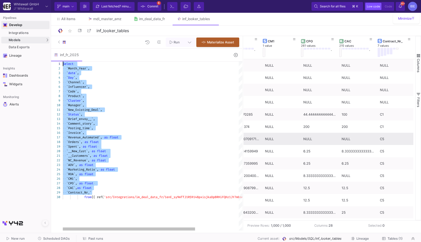
drag, startPoint x: 97, startPoint y: 191, endPoint x: 43, endPoint y: 24, distance: 175.3
paste textarea "Editor content;Press Alt+F1 for Accessibility Options."
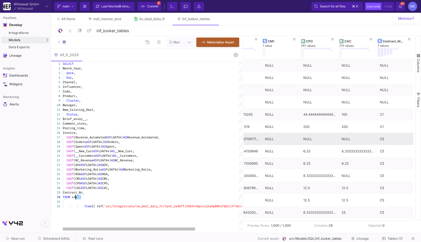
drag, startPoint x: 83, startPoint y: 197, endPoint x: 54, endPoint y: 197, distance: 28.9
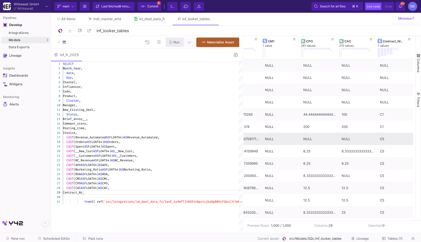
click at [179, 42] on span "Run" at bounding box center [177, 42] width 6 height 4
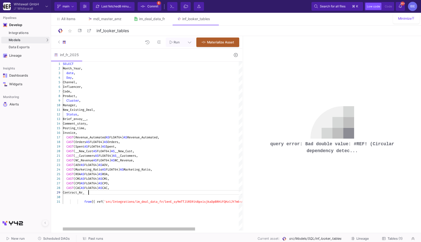
click at [122, 195] on div at bounding box center [182, 197] width 239 height 5
click at [121, 197] on div at bounding box center [182, 197] width 239 height 5
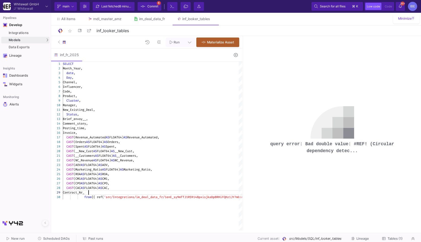
click at [142, 231] on as-split-area "Whitewall GmbH Whitewall Current branch main Branch Options Last fetched 8 minu…" at bounding box center [210, 116] width 421 height 233
click at [145, 217] on div "SELECT date , Day , Channel, Influencer, Code, Product, Cluster , Manager, New_…" at bounding box center [182, 146] width 239 height 169
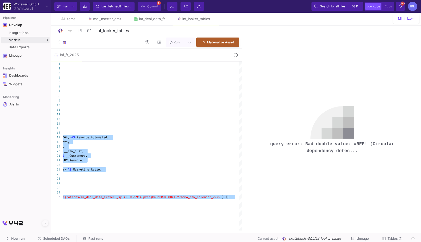
click at [177, 43] on span "Run" at bounding box center [177, 42] width 6 height 4
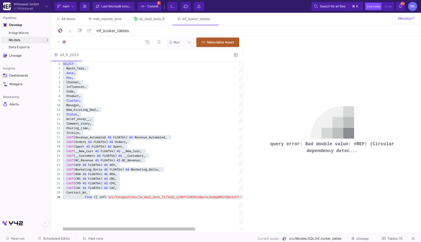
click at [158, 202] on div "SELECT · ·· date , ·· Day , ·· Channel, ·· Influencer, ·· Code, ·· Product, ·· …" at bounding box center [182, 146] width 239 height 169
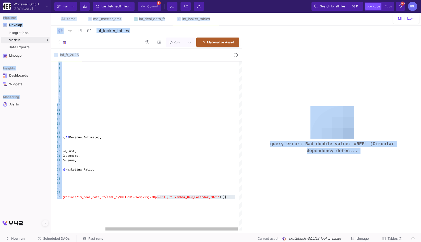
drag, startPoint x: 187, startPoint y: 231, endPoint x: 122, endPoint y: 234, distance: 65.2
click at [122, 234] on as-split "Whitewall GmbH Whitewall Current branch main Branch Options Last fetched 8 minu…" at bounding box center [210, 121] width 421 height 242
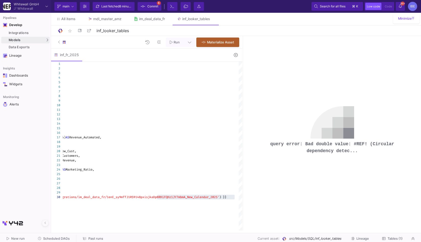
click at [120, 224] on div "SELECT date , Day , Channel, Influencer, Code, Product, Cluster , Manager, New_…" at bounding box center [124, 146] width 239 height 169
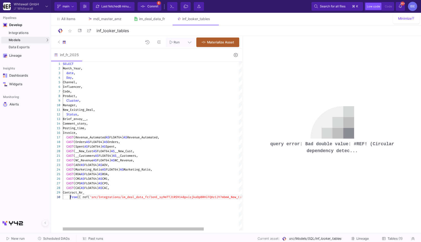
type textarea "CAST(__Customers AS FLOAT64) AS __Customers, CAST(NC_Revenue AS FLOAT64) AS NC_…"
click at [87, 196] on div "1 3 4 5 6 7 8 9 10 11 12 13 14 15 16 17 18 19 20 21 22 23 24 25 26 27 28 29 2 3…" at bounding box center [146, 146] width 191 height 169
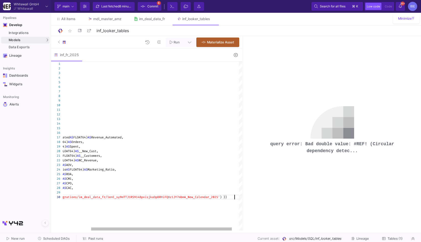
click at [85, 217] on div "SELECT date , Day , Channel, Influencer, Code, Product, Cluster , Manager, New_…" at bounding box center [139, 146] width 225 height 169
drag, startPoint x: 116, startPoint y: 231, endPoint x: 83, endPoint y: 232, distance: 34.0
click at [83, 232] on as-split-area "Whitewall GmbH Whitewall Current branch main Branch Options Last fetched 8 minu…" at bounding box center [210, 116] width 421 height 233
click at [90, 226] on div "SELECT date , Day , Channel, Influencer, Code, Product, Cluster , Manager, New_…" at bounding box center [135, 146] width 217 height 169
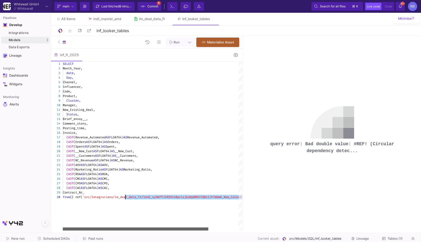
drag, startPoint x: 98, startPoint y: 228, endPoint x: 59, endPoint y: 227, distance: 38.6
click at [59, 227] on div "1 3 4 5 6 7 8 9 10 11 12 13 14 15 16 17 18 19 20 21 22 23 24 25 26 27 28 29 2 3…" at bounding box center [146, 146] width 191 height 169
click at [62, 218] on div "1 3 4 5 6 7 8 9 10 11 12 13 14 15 16 17 18 19 20 21 22 23 24 25 26 27 28 29 2 30" at bounding box center [57, 146] width 12 height 169
click at [69, 210] on div "SELECT date , Day , Channel, Influencer, Code, Product, Cluster , Manager, New_…" at bounding box center [171, 146] width 217 height 169
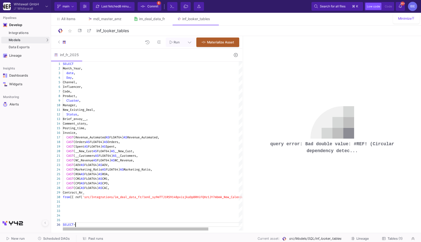
scroll to position [27, 0]
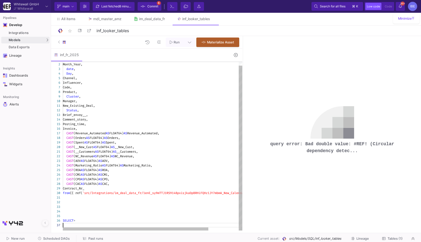
paste textarea "from {{ ref('src/Integrations/im_deal_data_fr/1enE_sy9mTTJ1RS9148pxisjkaDpBRHiF…"
click at [66, 219] on span "SELECT" at bounding box center [68, 221] width 11 height 4
drag, startPoint x: 63, startPoint y: 216, endPoint x: 66, endPoint y: 227, distance: 10.8
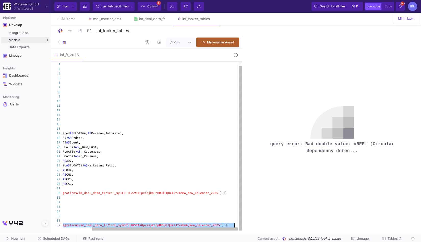
drag, startPoint x: 63, startPoint y: 220, endPoint x: 213, endPoint y: 237, distance: 150.8
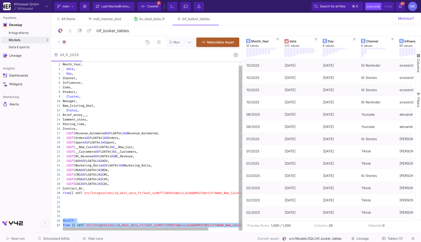
click at [150, 203] on div at bounding box center [171, 202] width 217 height 5
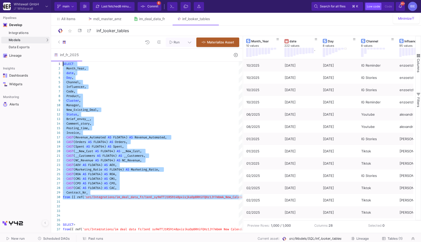
drag, startPoint x: 78, startPoint y: 197, endPoint x: 61, endPoint y: 20, distance: 177.4
click at [58, 28] on div "Minimize star_border inf_looker_tables 17/90 Run Materialize Asset inf_fr_2025 …" at bounding box center [236, 128] width 370 height 205
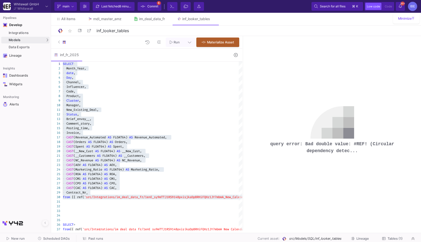
drag, startPoint x: 363, startPoint y: 152, endPoint x: 265, endPoint y: 142, distance: 98.6
click at [207, 142] on pre "query error: Bad double value: #REF! (Circular dependency detec..." at bounding box center [332, 148] width 153 height 14
copy pre "query error: Bad double value: #REF! (Circular dependency detec..."
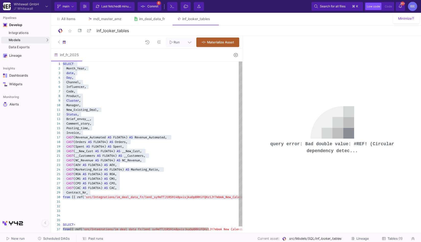
click at [101, 163] on div "·· CAST (AOV · AS · FLOAT64) · AS · AOV," at bounding box center [171, 165] width 217 height 5
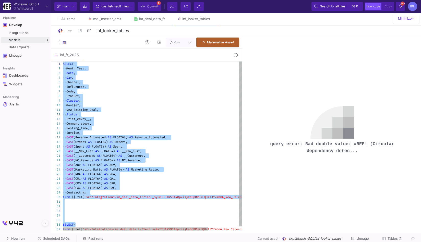
drag, startPoint x: 79, startPoint y: 226, endPoint x: 52, endPoint y: 35, distance: 193.0
paste textarea "Editor content;Press Alt+F1 for Accessibility Options."
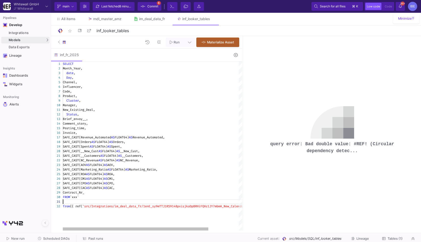
scroll to position [5, 0]
click at [79, 196] on div at bounding box center [79, 197] width 1 height 5
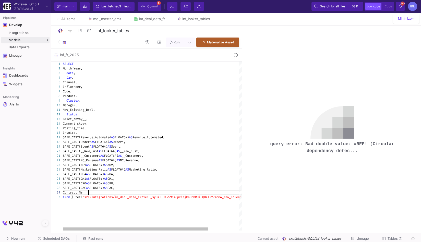
type textarea "SELECT Month_Year, date, Day, Channel, Influencer, Code, Product, Cluster, Mana…"
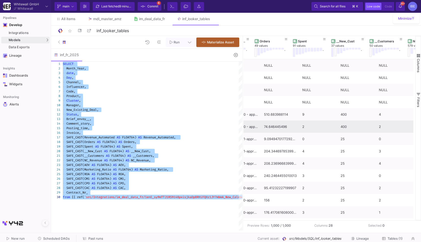
scroll to position [0, 698]
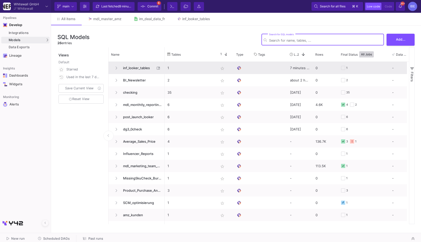
click at [131, 72] on span "inf_looker_tables" at bounding box center [137, 68] width 35 height 12
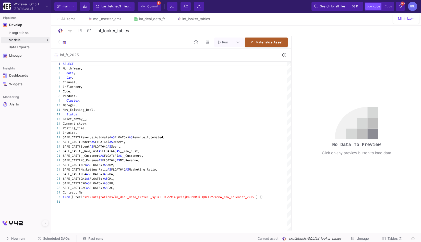
click at [148, 110] on div "New_Existing_Deal," at bounding box center [177, 110] width 228 height 5
type textarea "SELECT Month_Year, date, Day, Channel, Influencer, Code, Product, Cluster, Mana…"
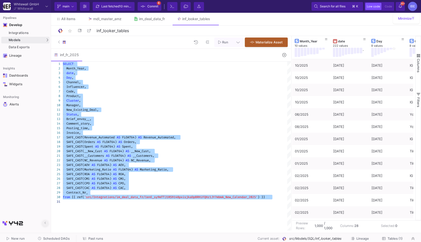
click at [46, 224] on icon at bounding box center [45, 222] width 2 height 3
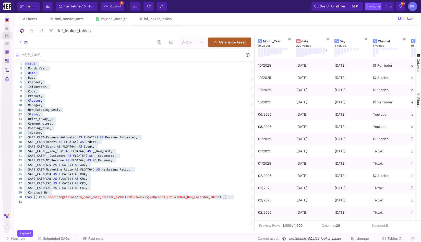
drag, startPoint x: 278, startPoint y: 93, endPoint x: 255, endPoint y: 93, distance: 23.2
click at [207, 93] on div at bounding box center [254, 133] width 1 height 195
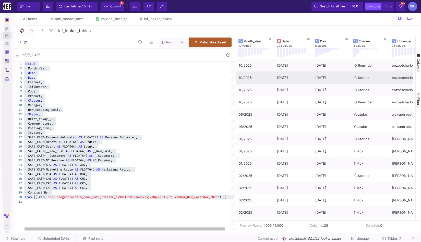
drag, startPoint x: 255, startPoint y: 79, endPoint x: 235, endPoint y: 79, distance: 20.4
click at [207, 79] on as-split "Run Materialize Asset inf_fr_2025 1 2 3 4 5 6 7 8 9 10 11 12 13 14 15 16 17 18 …" at bounding box center [217, 133] width 408 height 195
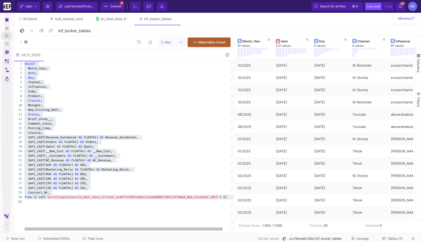
drag, startPoint x: 57, startPoint y: 240, endPoint x: 94, endPoint y: 90, distance: 154.6
click at [94, 90] on as-split "Whitewall GmbH Whitewall Current branch main Branch Options Last fetched 16 min…" at bounding box center [210, 121] width 421 height 242
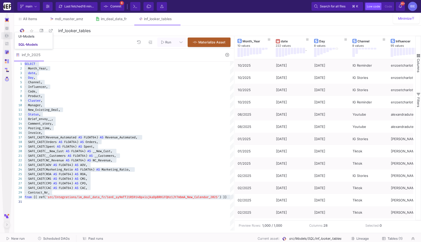
click at [10, 36] on div "Models" at bounding box center [6, 36] width 11 height 8
click at [21, 45] on div "SQL-Models" at bounding box center [27, 45] width 19 height 4
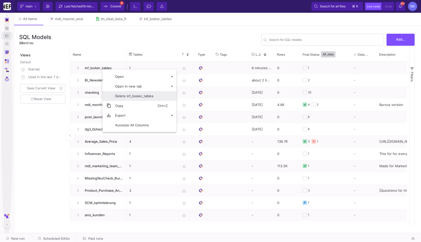
click at [135, 97] on span "Delete inf_looker_tables" at bounding box center [134, 96] width 46 height 10
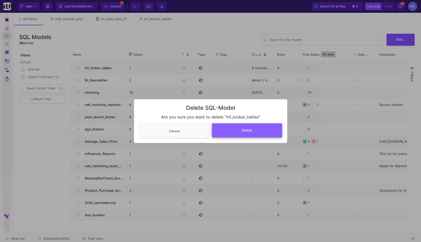
click at [207, 127] on button "Delete" at bounding box center [247, 130] width 70 height 14
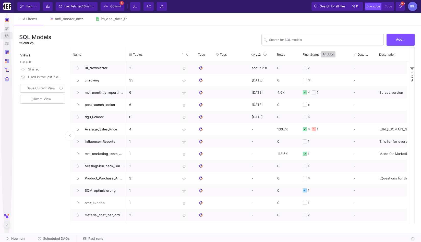
click at [207, 43] on div "Search for SQL models" at bounding box center [325, 39] width 113 height 13
click at [62, 238] on span "Scheduled DAGs" at bounding box center [56, 239] width 27 height 4
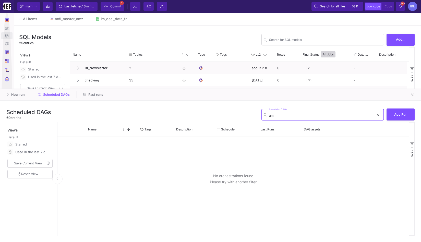
type input "a"
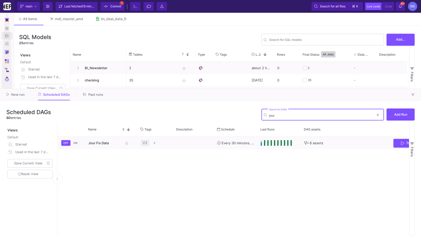
type input "jour"
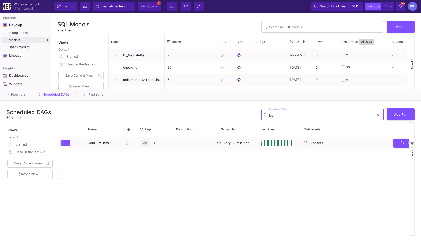
type input "jour"
click at [149, 9] on span "Commit" at bounding box center [152, 7] width 11 height 8
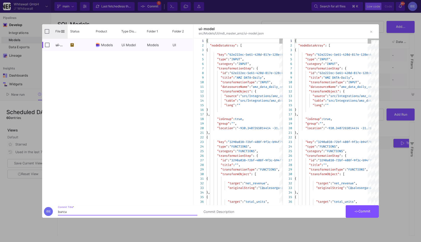
type input "burcu"
click at [47, 32] on input "Press Space to toggle all rows selection (unchecked)" at bounding box center [47, 31] width 5 height 5
checkbox input "true"
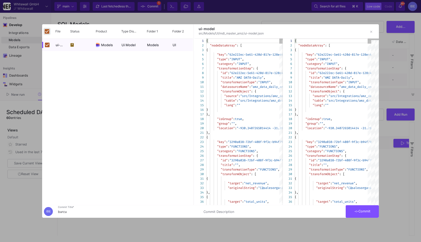
click at [361, 205] on div at bounding box center [331, 203] width 73 height 3
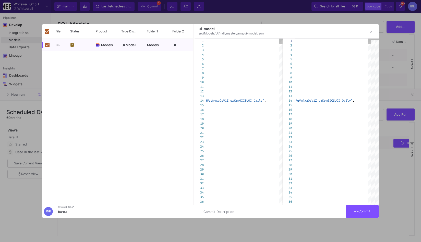
click at [360, 209] on button "Commit" at bounding box center [362, 211] width 33 height 13
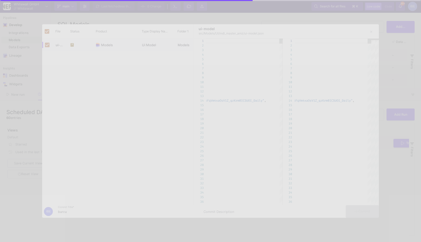
checkbox input "false"
